Goal: Check status: Check status

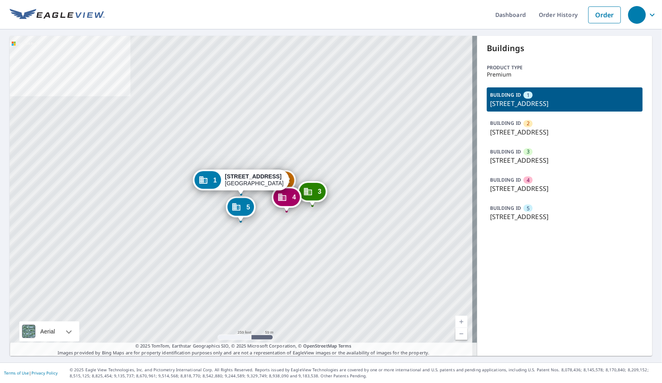
drag, startPoint x: 521, startPoint y: 188, endPoint x: 501, endPoint y: 188, distance: 20.1
click at [521, 188] on p "1356 Oak View Cir, Rohnert Park, CA, 94928" at bounding box center [565, 189] width 150 height 10
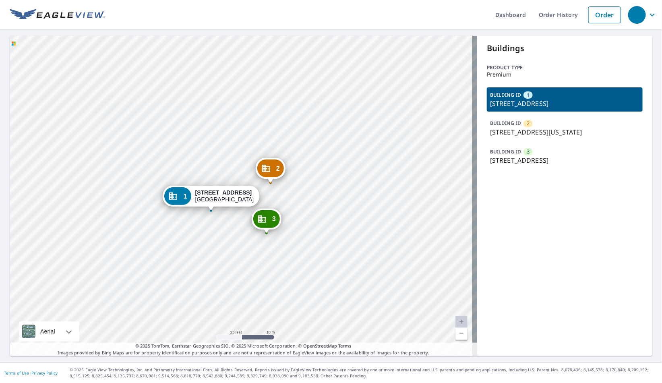
click at [532, 131] on p "312 W Washington Ave, Santa Ana, CA, 92706" at bounding box center [565, 132] width 150 height 10
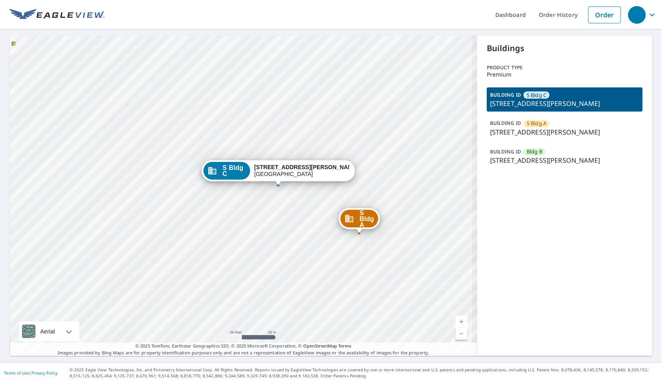
drag, startPoint x: 250, startPoint y: 269, endPoint x: 201, endPoint y: 323, distance: 72.8
click at [201, 323] on div "S Bldg A [STREET_ADDRESS][GEOGRAPHIC_DATA][PERSON_NAME][STREET_ADDRESS][PERSON_…" at bounding box center [244, 196] width 468 height 320
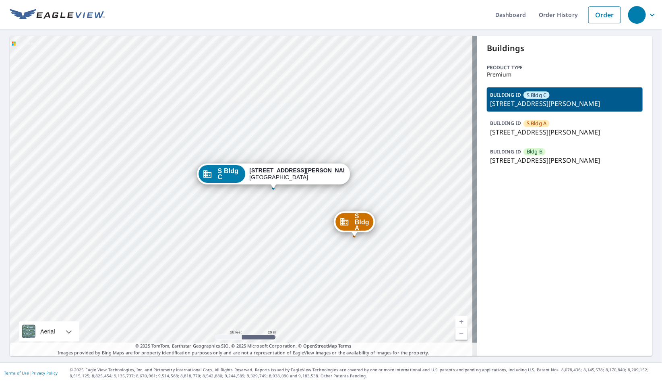
click at [535, 127] on p "[STREET_ADDRESS][PERSON_NAME]" at bounding box center [565, 132] width 150 height 10
